Goal: Find specific page/section: Find specific page/section

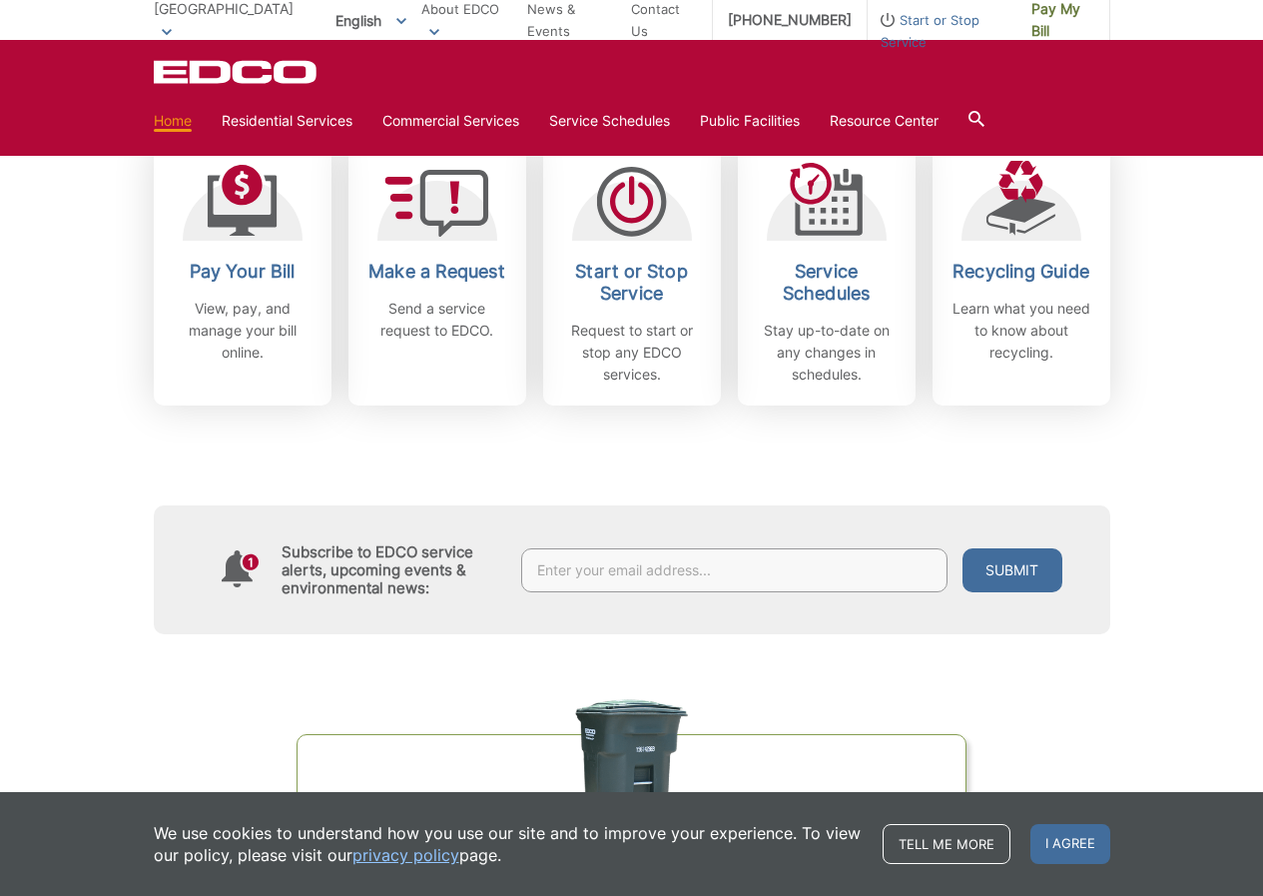
scroll to position [599, 0]
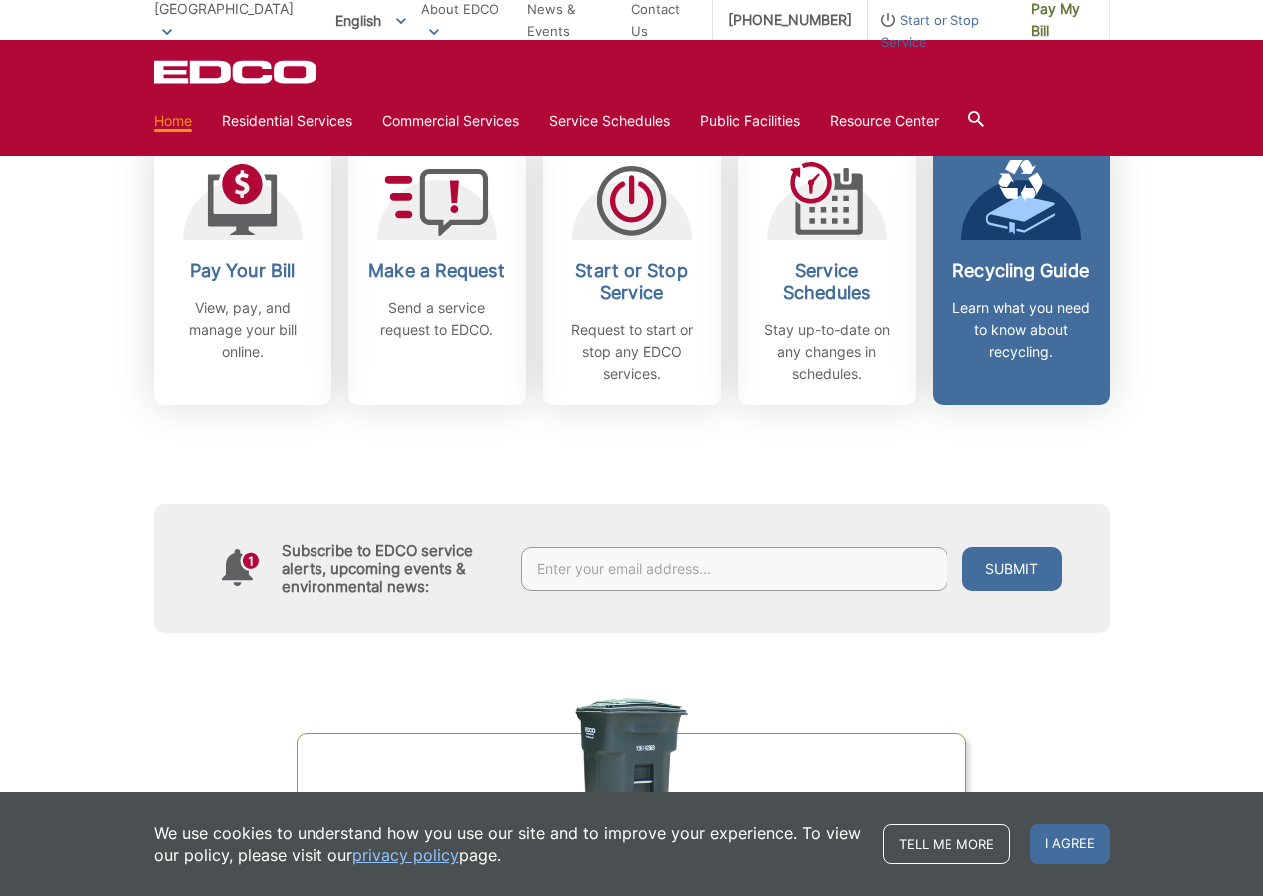
click at [1013, 223] on icon at bounding box center [1020, 197] width 70 height 77
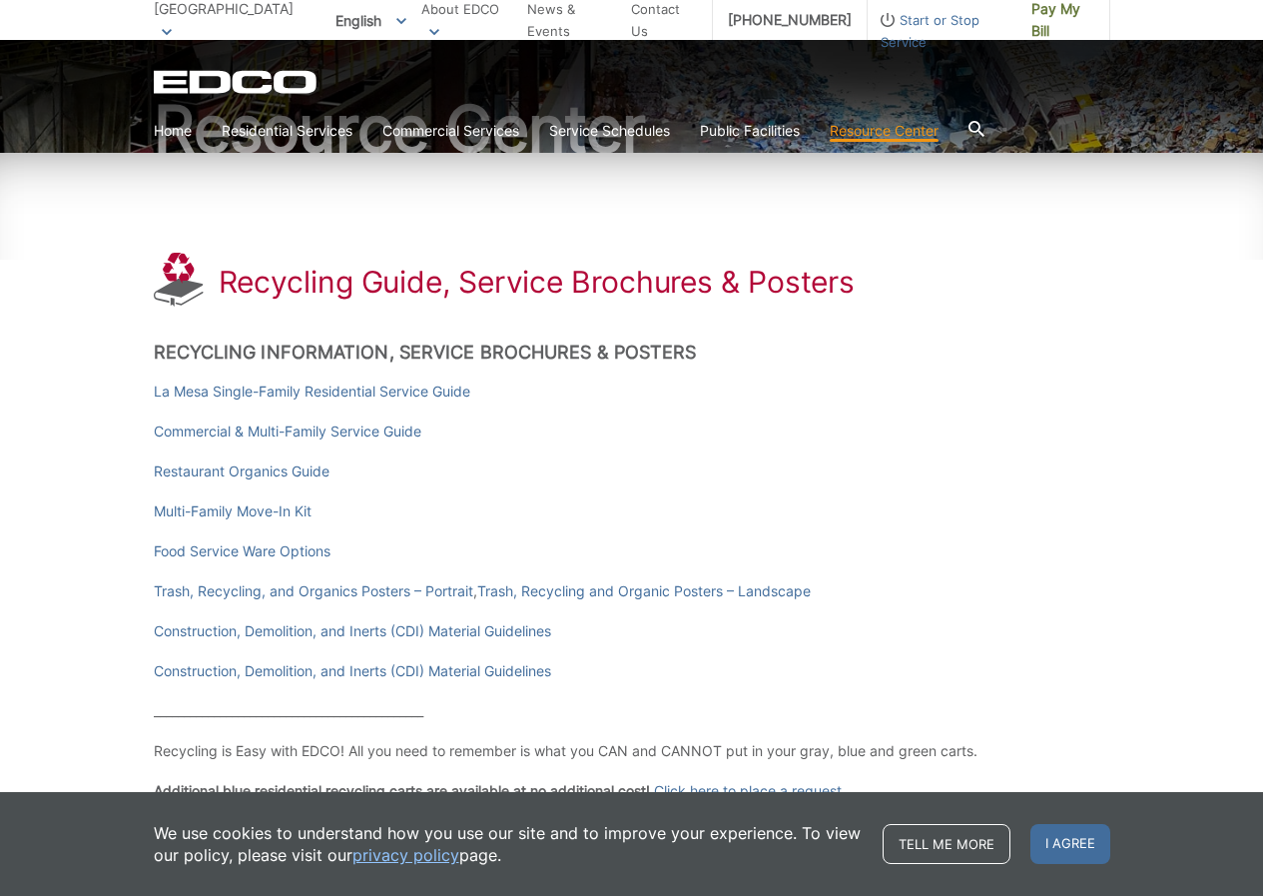
scroll to position [200, 0]
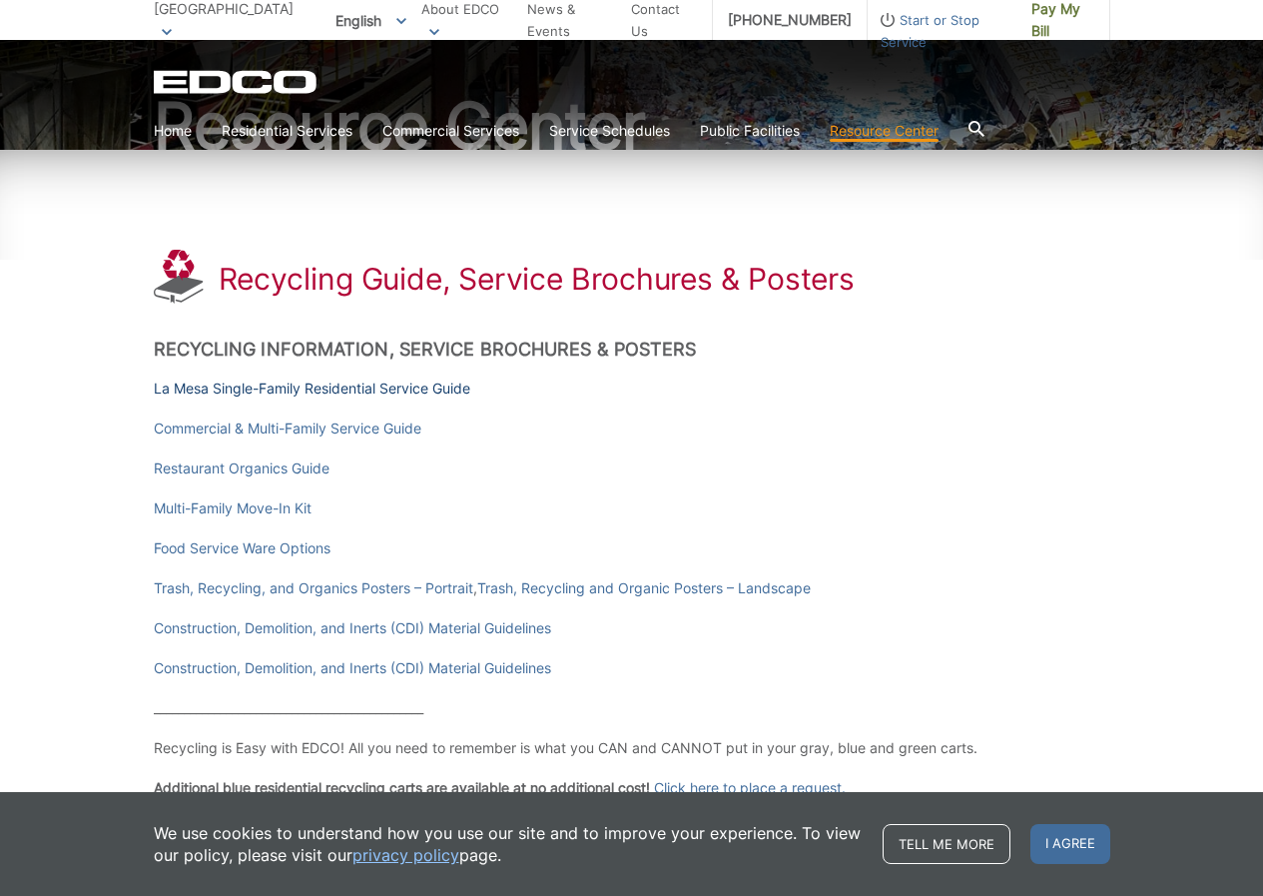
click at [261, 384] on link "La Mesa Single-Family Residential Service Guide" at bounding box center [312, 388] width 317 height 22
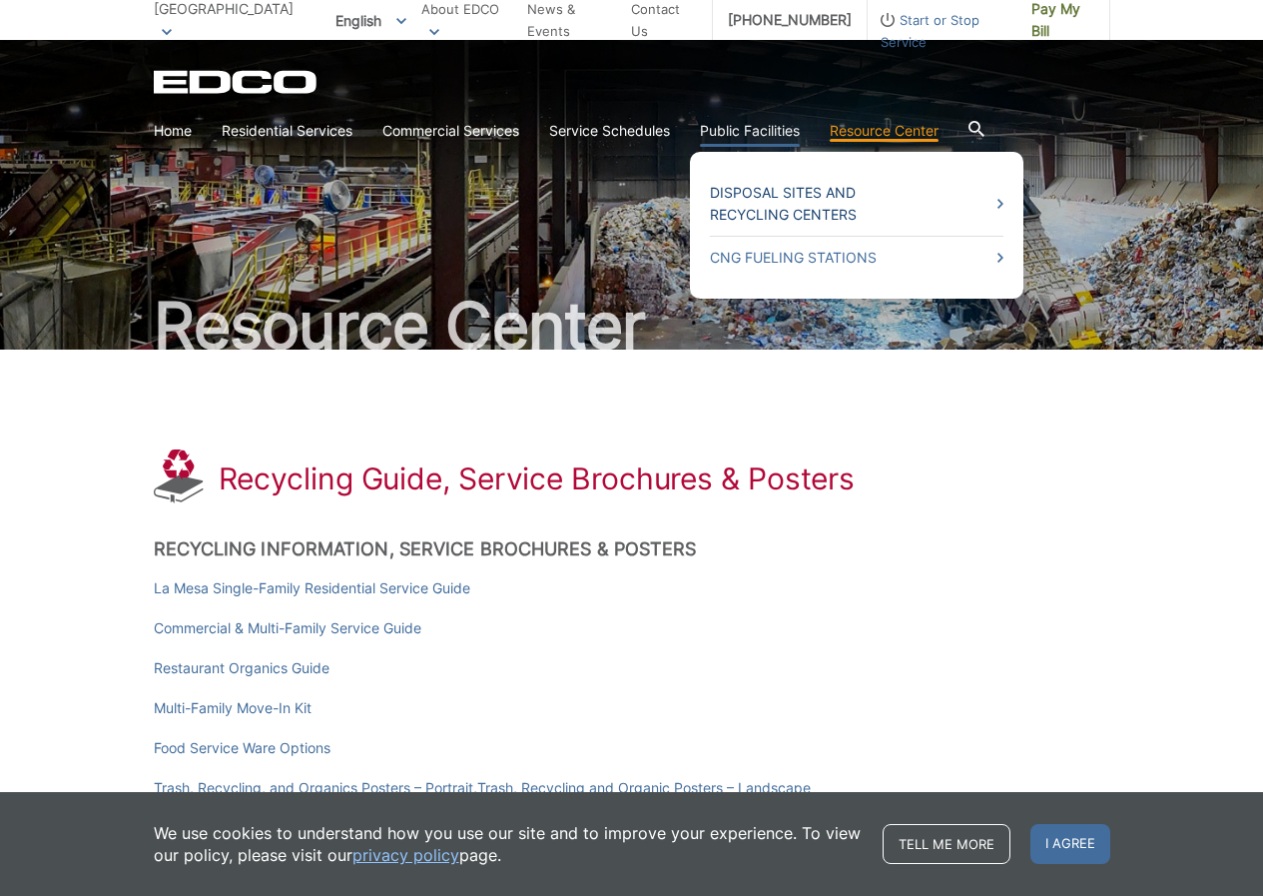
click at [780, 196] on link "Disposal Sites and Recycling Centers" at bounding box center [857, 204] width 294 height 44
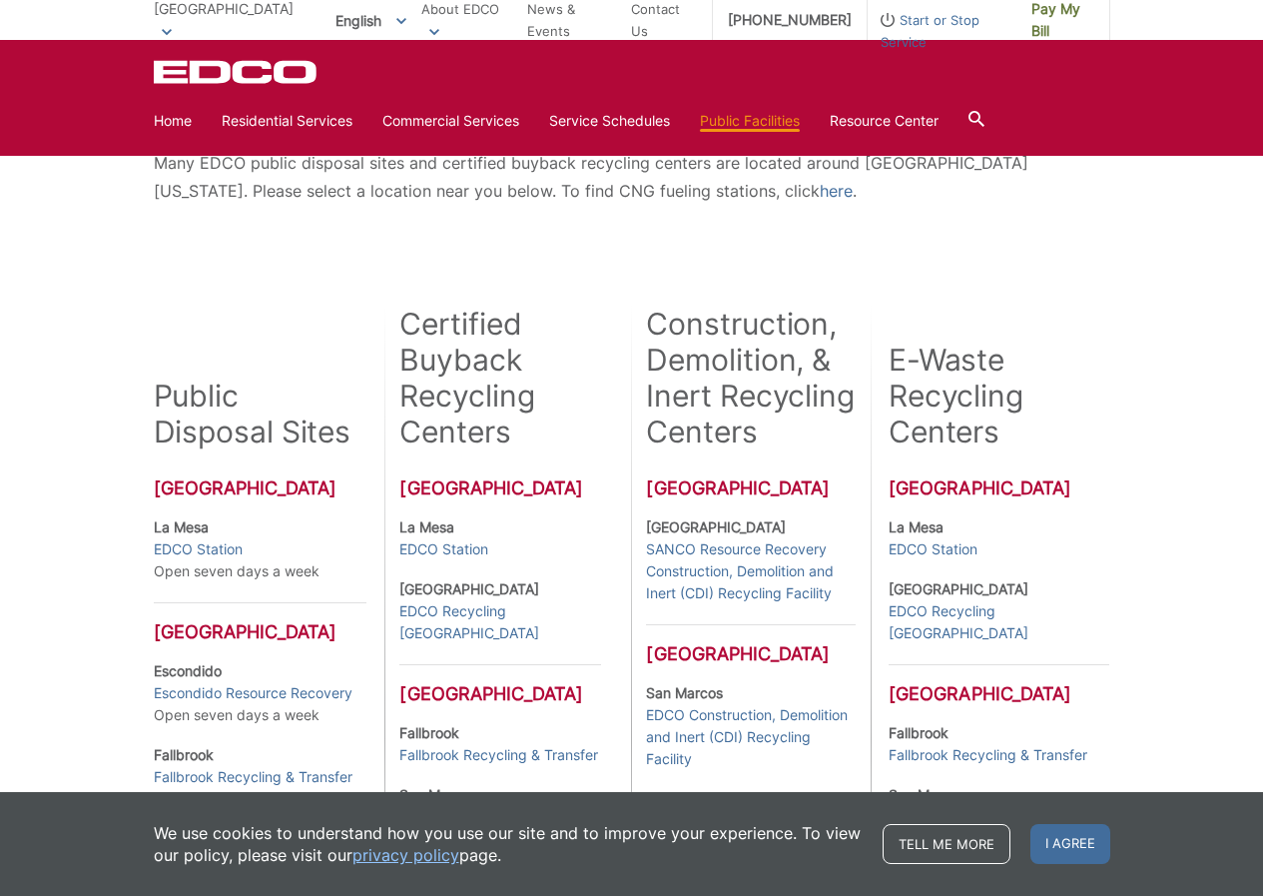
scroll to position [499, 0]
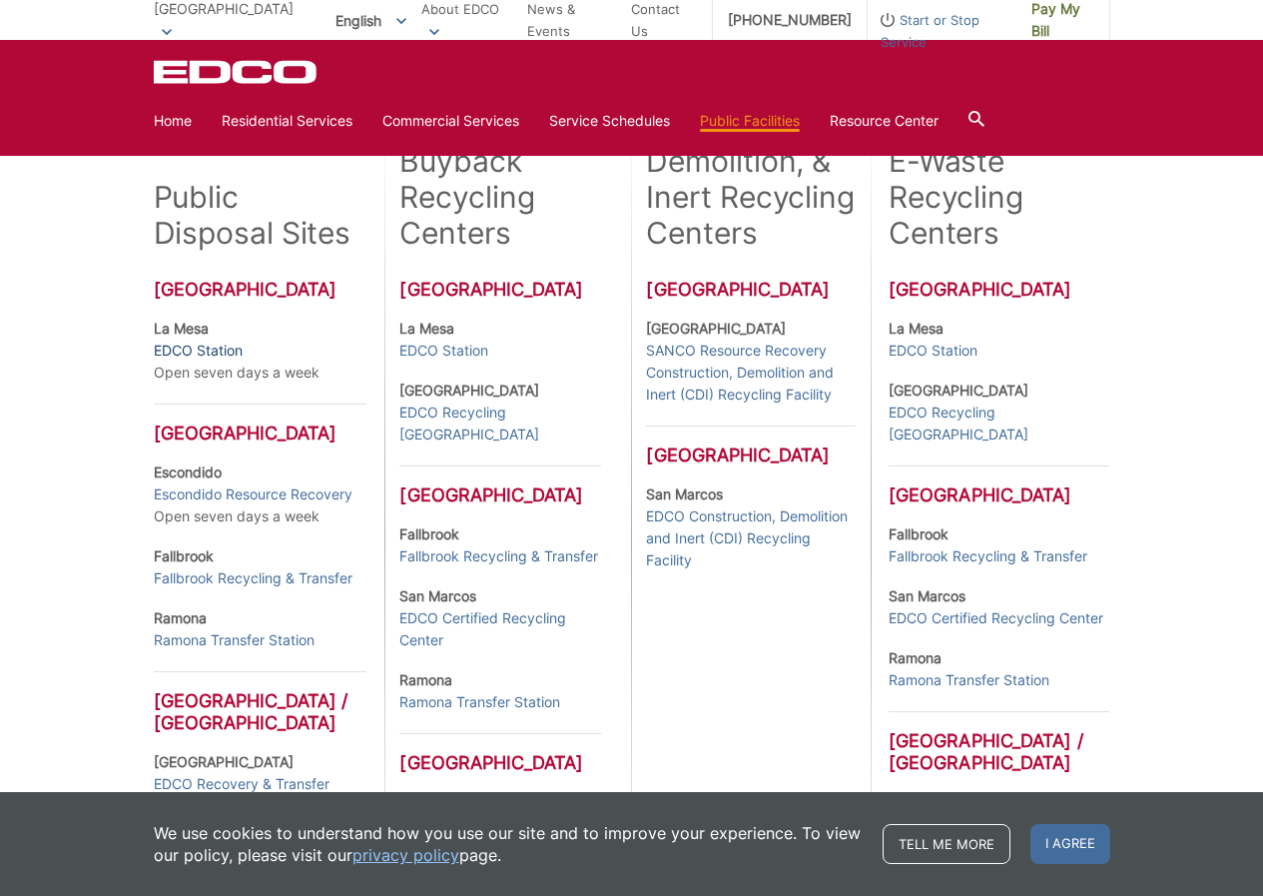
click at [224, 358] on link "EDCO Station" at bounding box center [198, 350] width 89 height 22
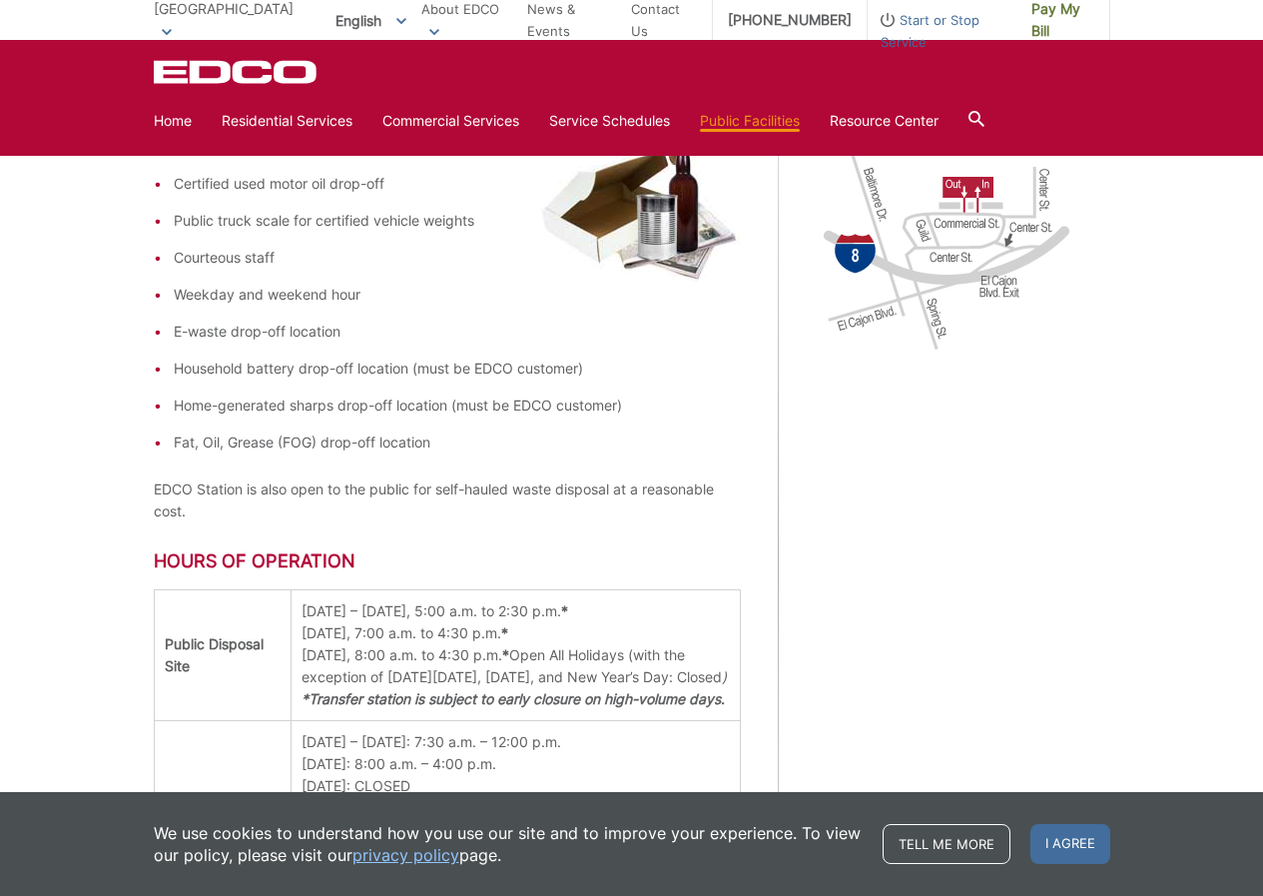
scroll to position [998, 0]
